Goal: Information Seeking & Learning: Learn about a topic

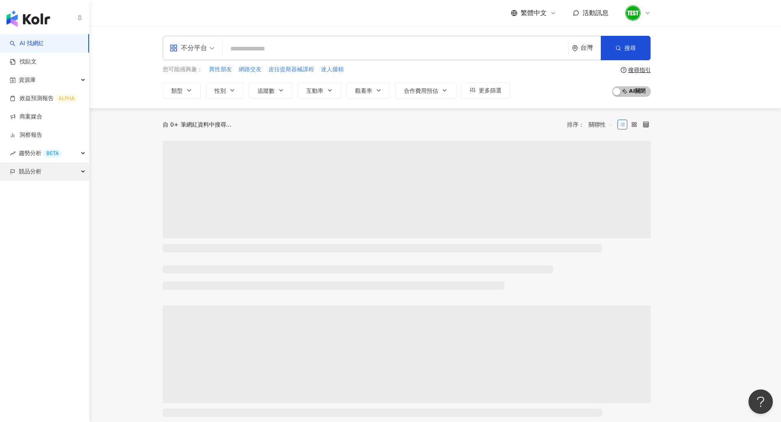
click at [31, 176] on span "競品分析" at bounding box center [30, 171] width 23 height 18
click at [45, 206] on link "關鍵字提及分析" at bounding box center [40, 208] width 40 height 8
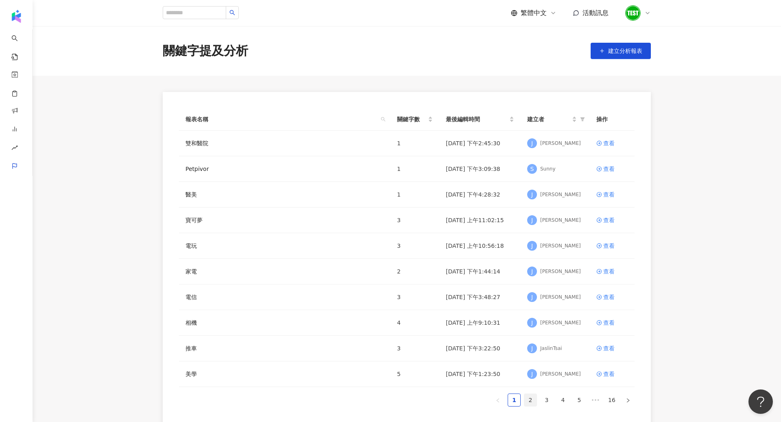
click at [532, 394] on link "2" at bounding box center [530, 400] width 12 height 12
click at [546, 398] on link "3" at bounding box center [546, 400] width 12 height 12
click at [516, 396] on link "1" at bounding box center [514, 400] width 12 height 12
click at [611, 242] on div "查看" at bounding box center [608, 245] width 11 height 9
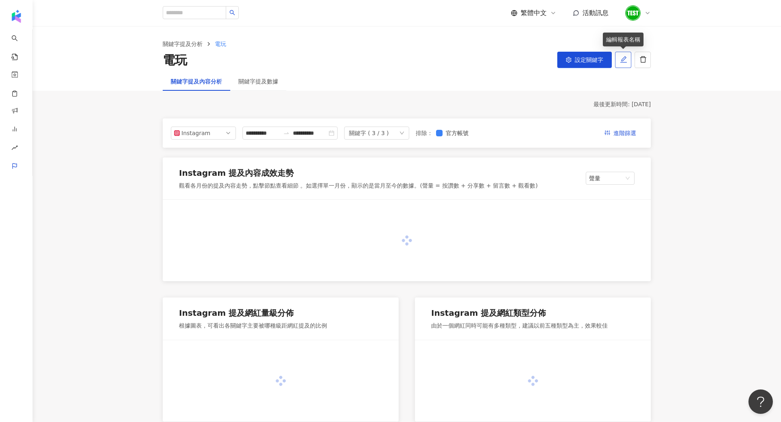
click at [622, 60] on icon "edit" at bounding box center [623, 59] width 7 height 7
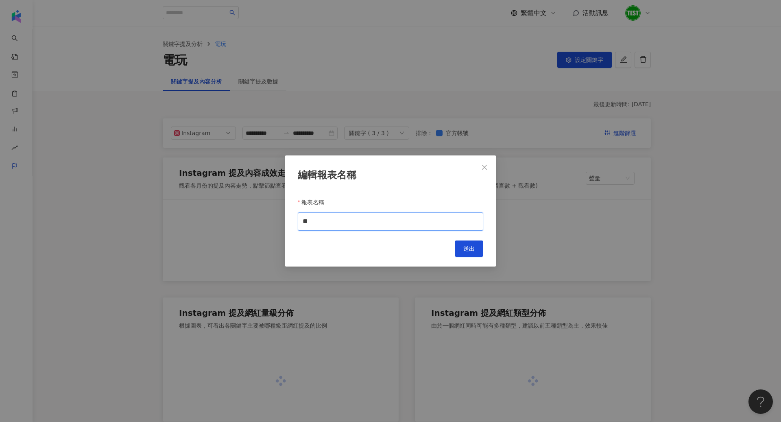
click at [351, 218] on input "**" at bounding box center [390, 221] width 185 height 18
type input "*"
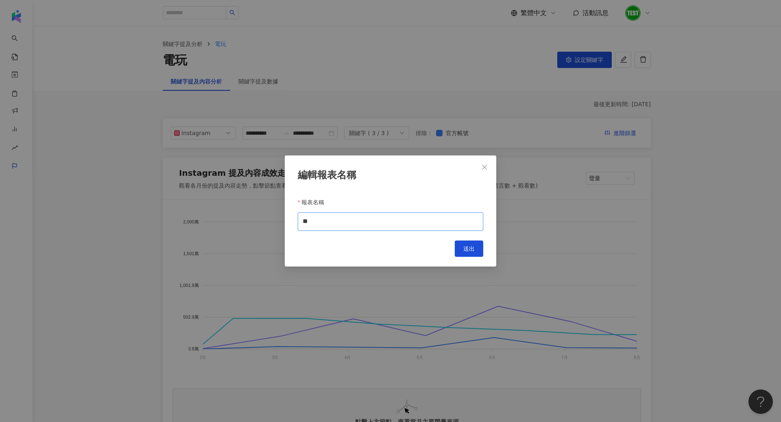
type input "*"
type input "****"
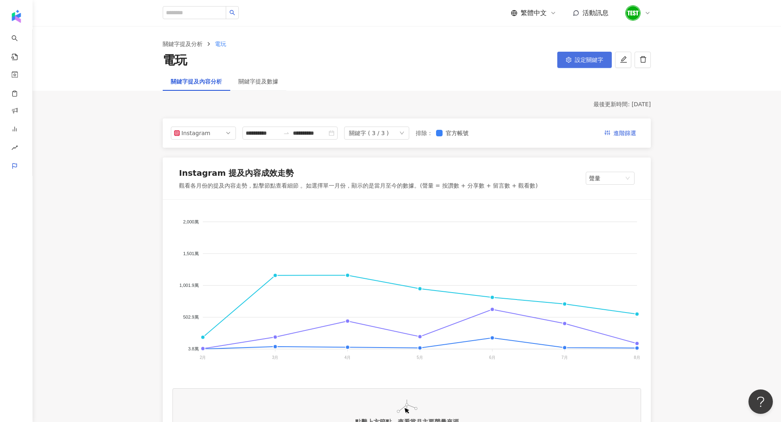
click at [564, 56] on button "設定關鍵字" at bounding box center [584, 60] width 54 height 16
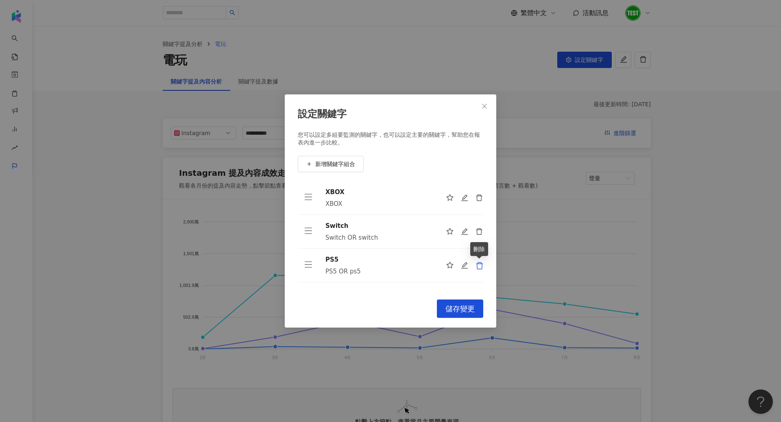
click at [480, 265] on icon "delete" at bounding box center [479, 265] width 8 height 8
click at [481, 230] on icon "delete" at bounding box center [479, 231] width 7 height 7
click at [481, 196] on icon "delete" at bounding box center [479, 198] width 8 height 8
click at [352, 165] on span "新增關鍵字組合" at bounding box center [335, 164] width 40 height 7
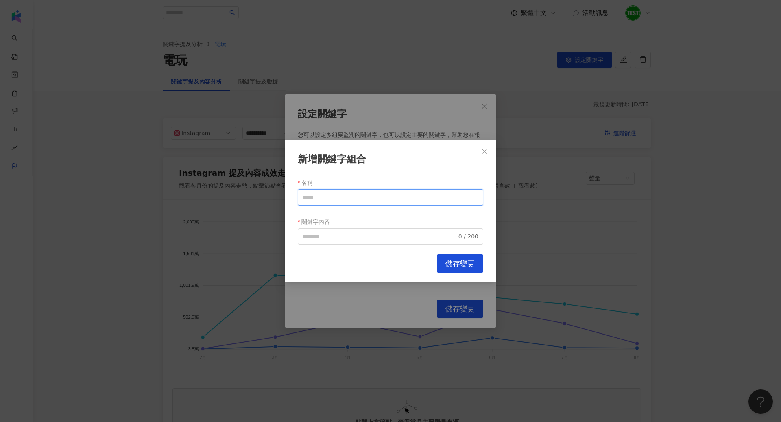
click at [349, 199] on input "名稱" at bounding box center [390, 197] width 185 height 16
click at [315, 241] on span "0 / 200" at bounding box center [390, 236] width 185 height 16
type input "****"
click at [464, 259] on span "儲存變更" at bounding box center [459, 263] width 29 height 9
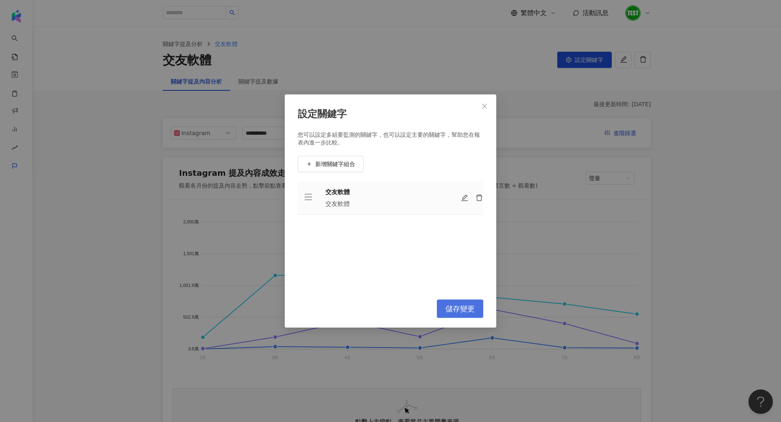
click at [469, 300] on button "儲存變更" at bounding box center [460, 308] width 46 height 18
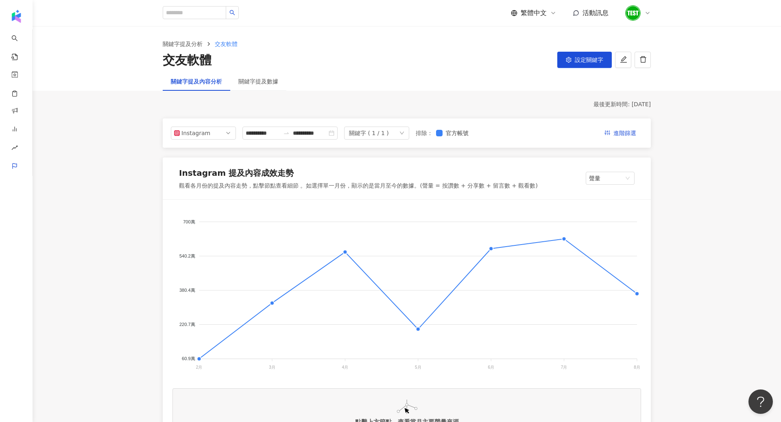
click at [252, 88] on div "關鍵字提及數據" at bounding box center [258, 81] width 56 height 19
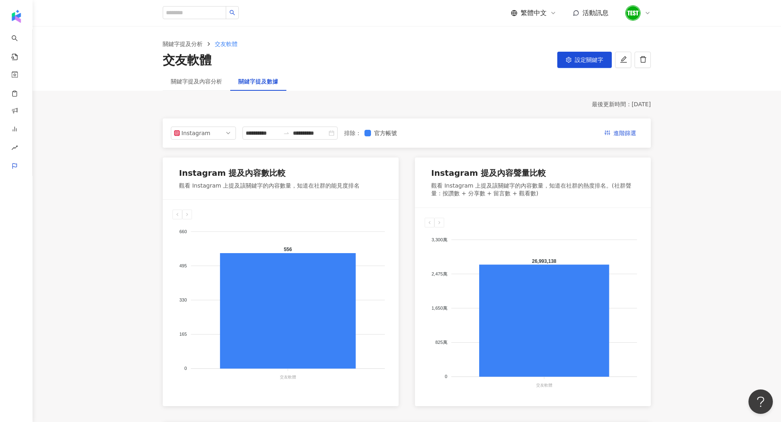
scroll to position [238, 0]
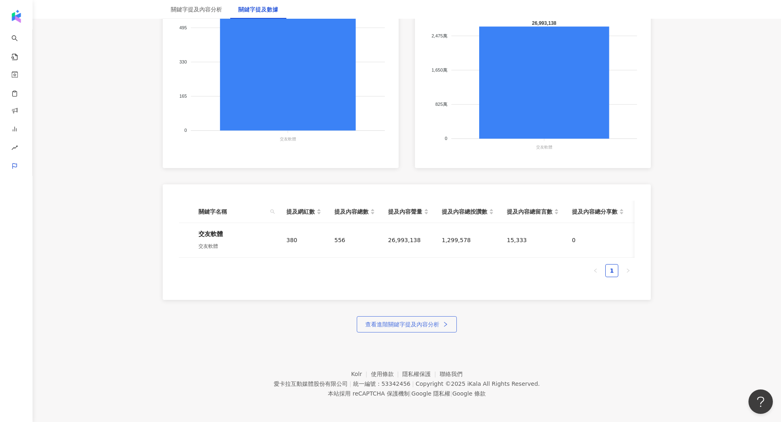
click at [405, 321] on span "查看進階關鍵字提及內容分析" at bounding box center [402, 324] width 74 height 7
